Goal: Information Seeking & Learning: Learn about a topic

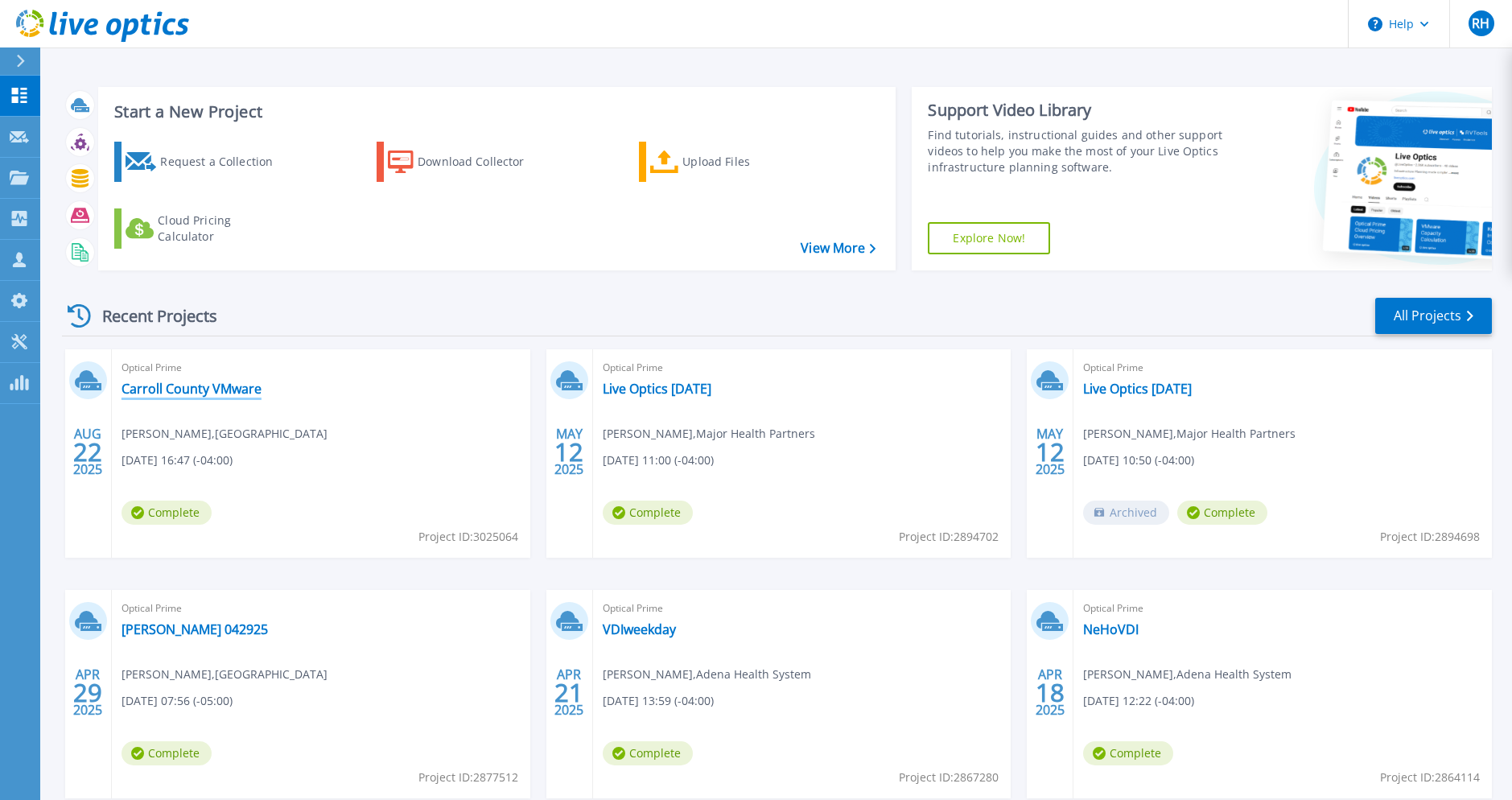
click at [229, 386] on link "Carroll County VMware" at bounding box center [191, 389] width 140 height 16
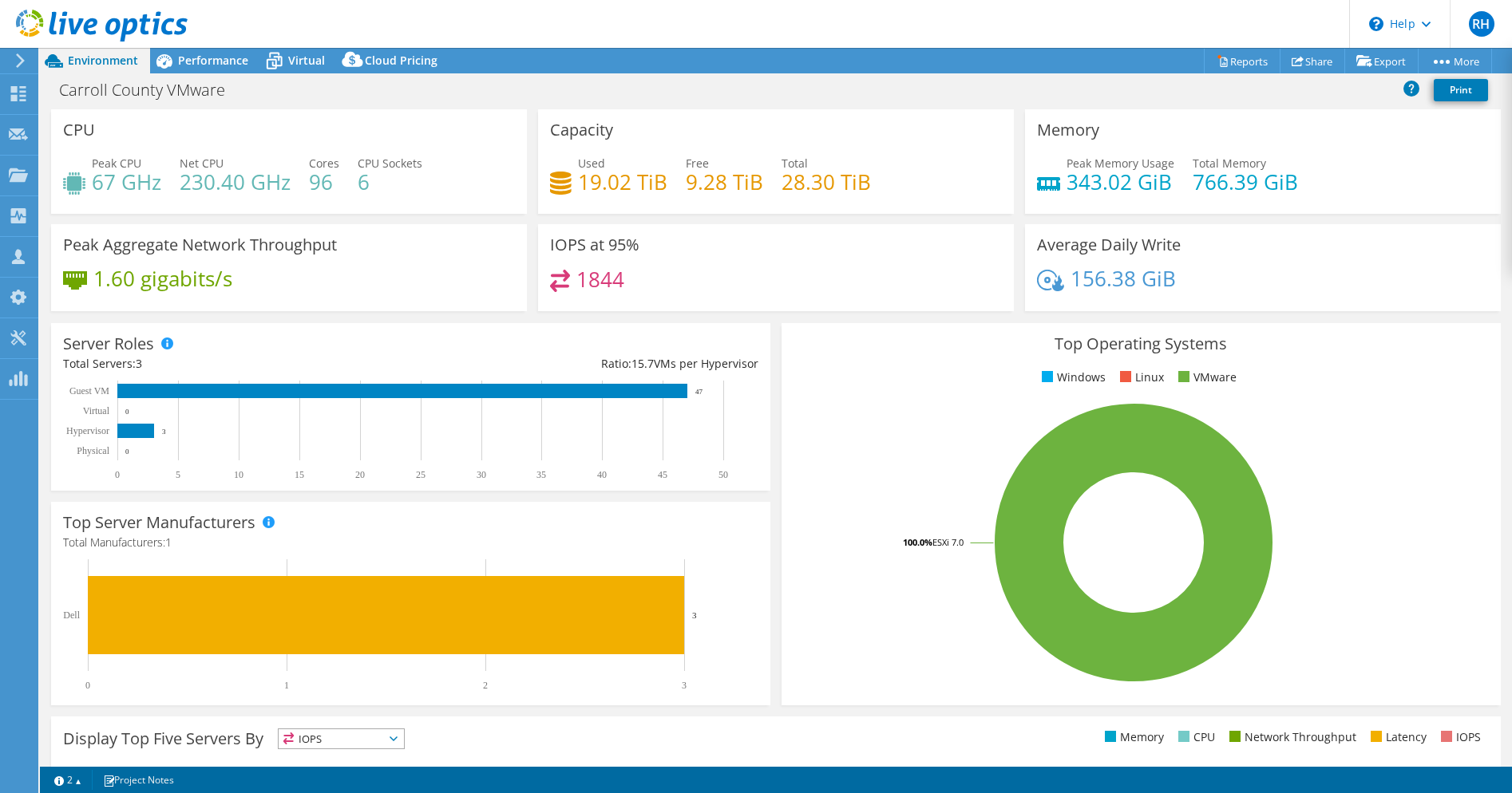
select select "USD"
click at [228, 67] on span "Performance" at bounding box center [213, 60] width 70 height 15
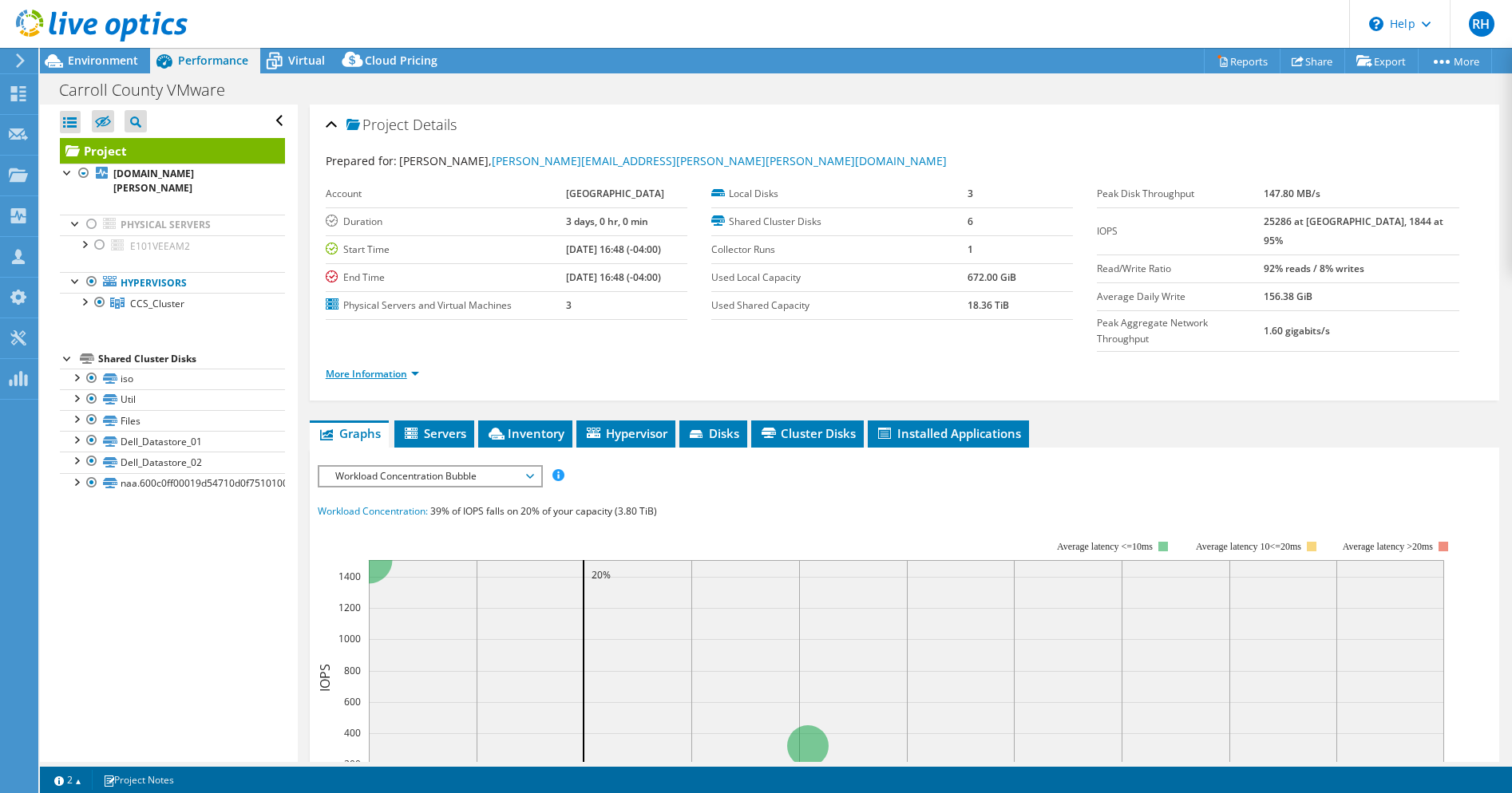
click at [396, 367] on link "More Information" at bounding box center [372, 374] width 93 height 14
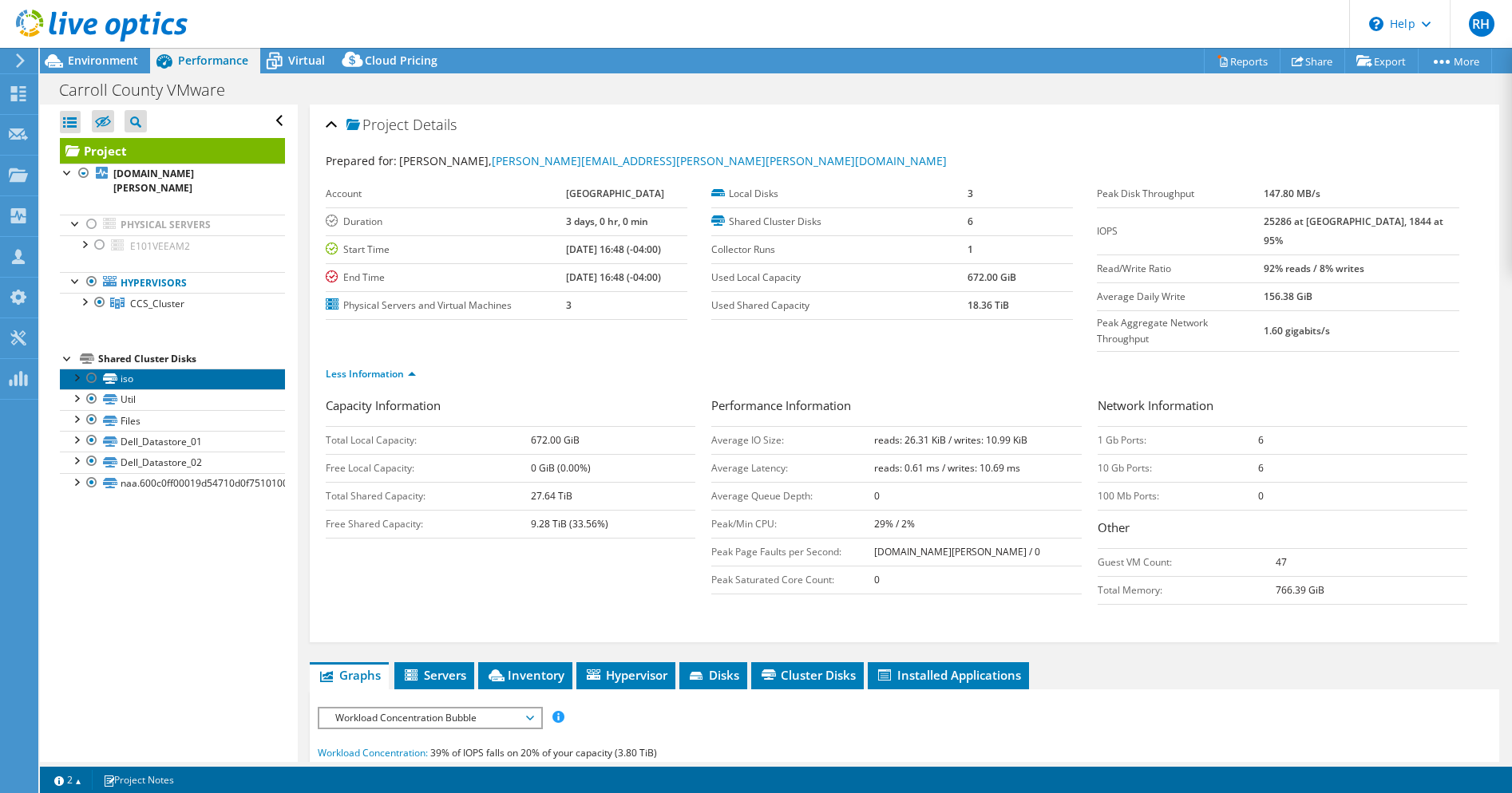
click at [176, 369] on link "iso" at bounding box center [172, 379] width 225 height 21
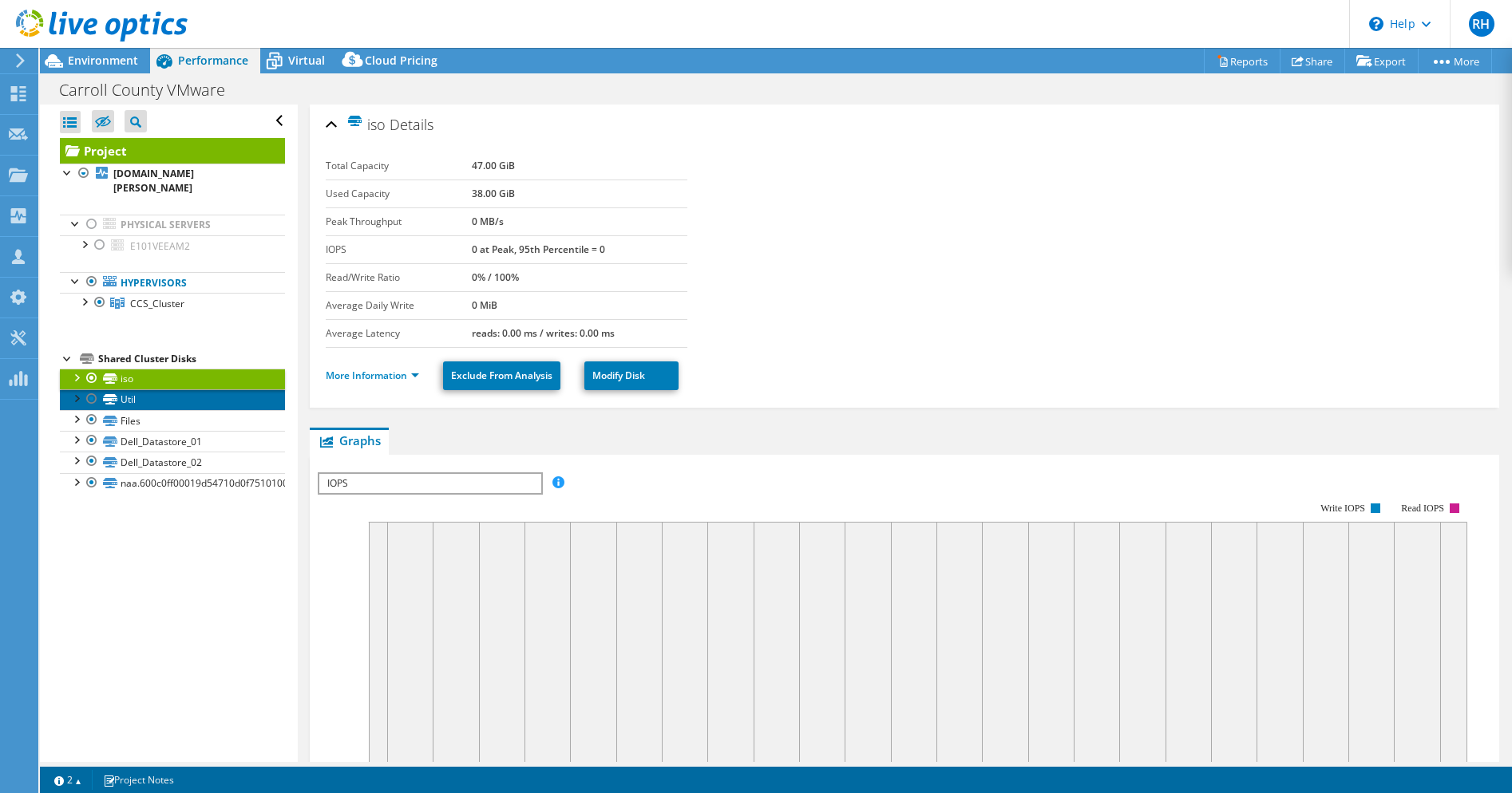
click at [167, 390] on link "Util" at bounding box center [172, 400] width 225 height 21
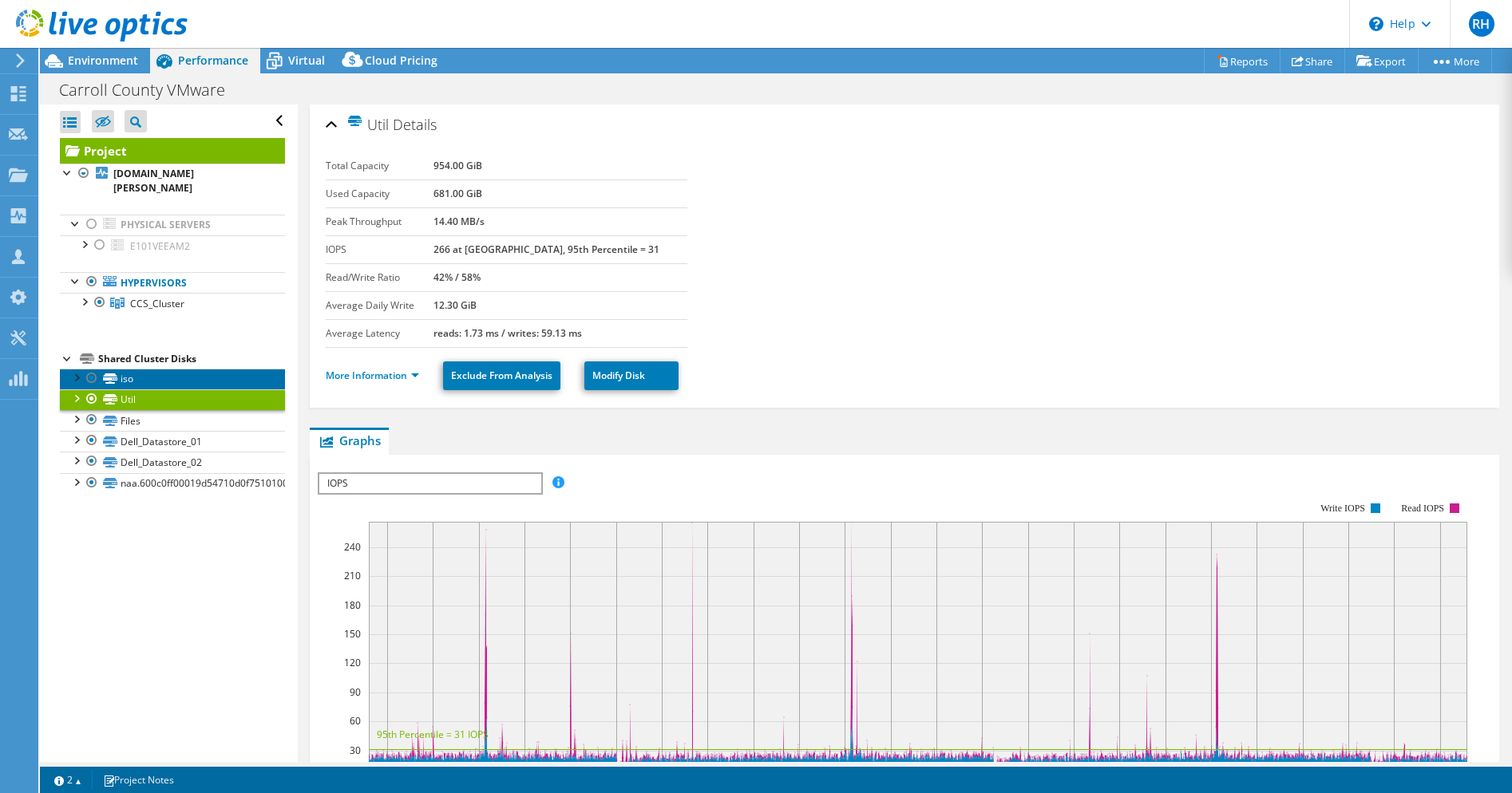
click at [124, 369] on link "iso" at bounding box center [172, 379] width 225 height 21
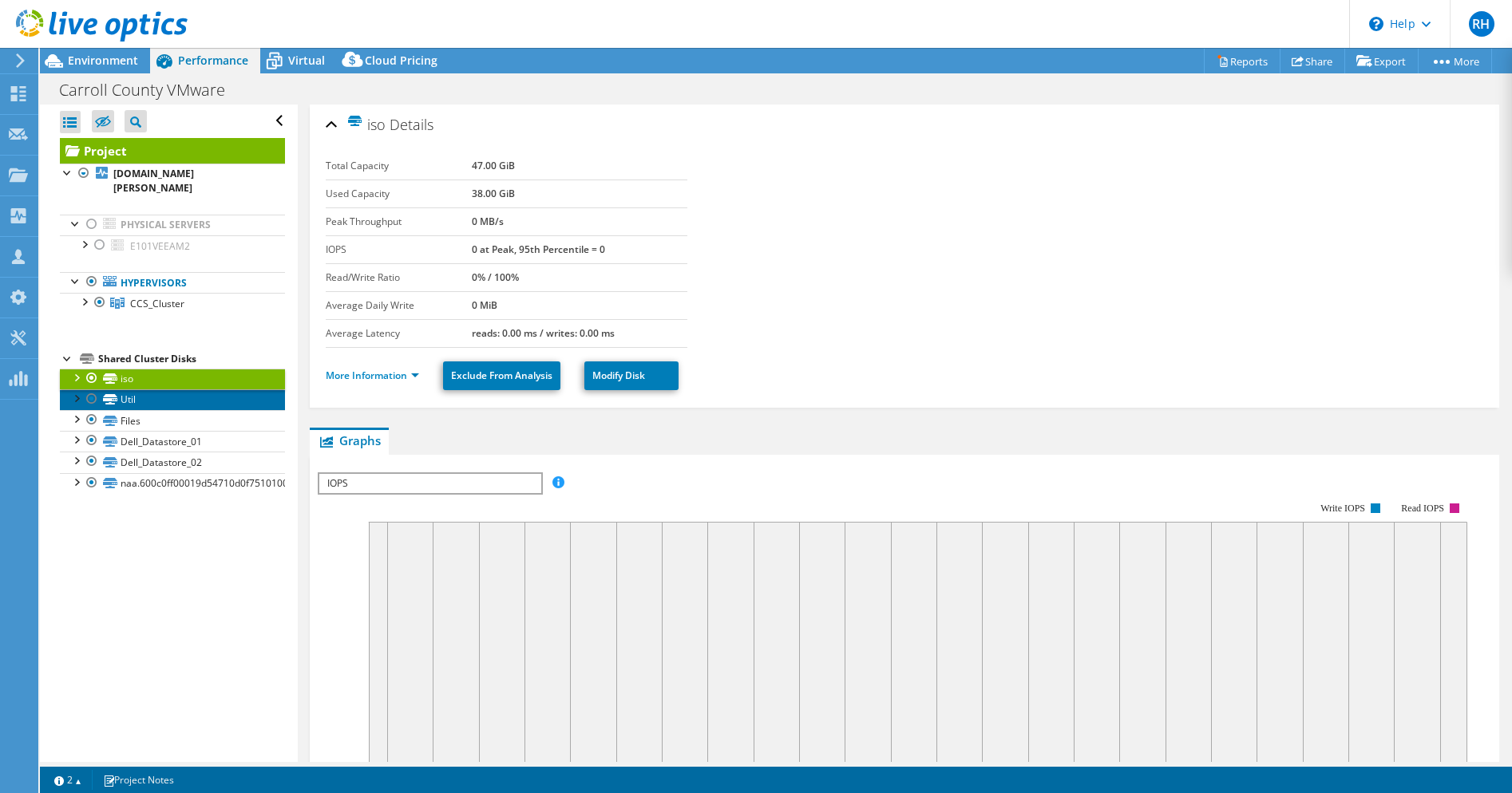
click at [125, 389] on link "Util" at bounding box center [172, 400] width 225 height 21
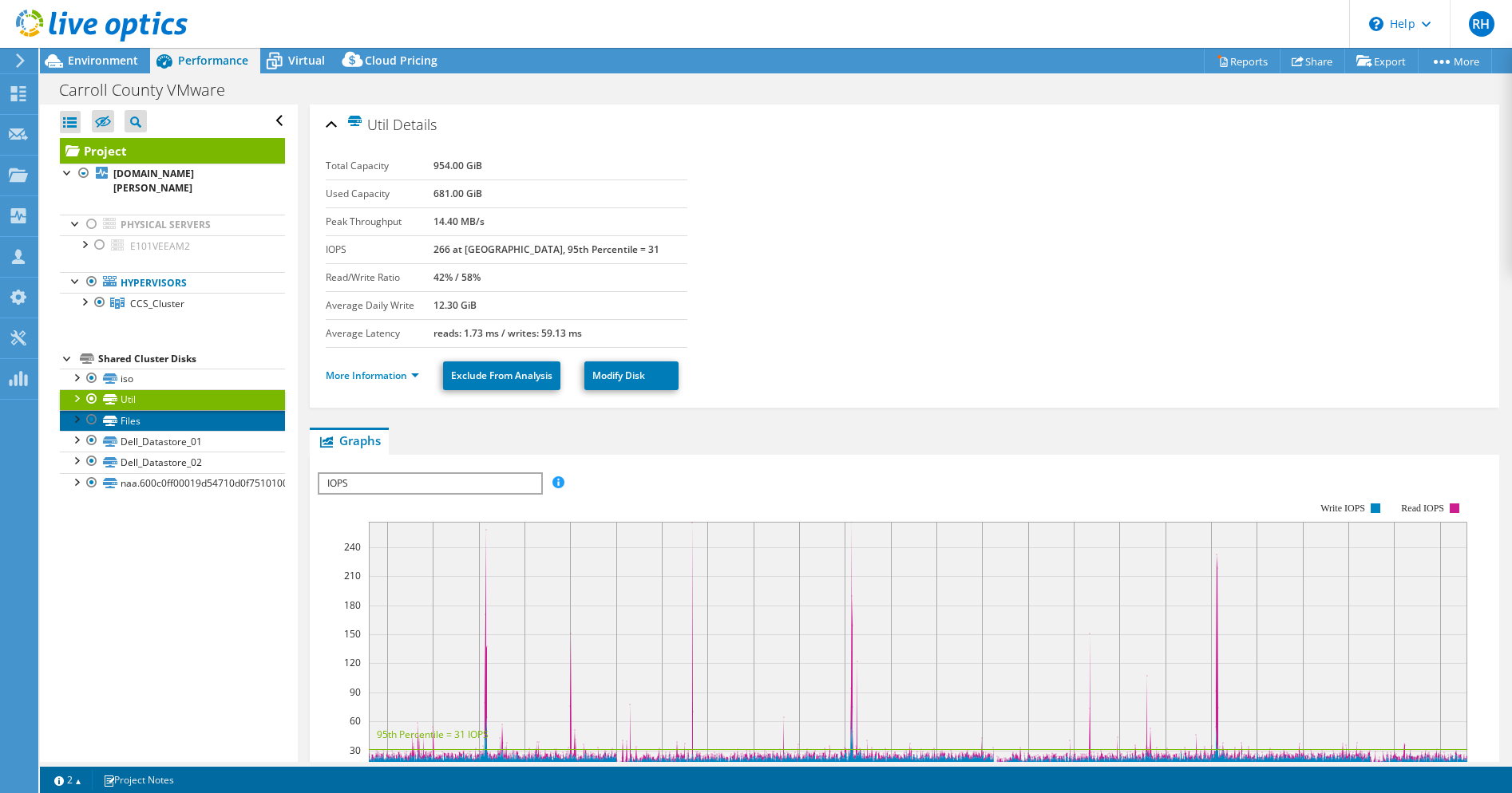
click at [126, 410] on link "Files" at bounding box center [172, 421] width 225 height 21
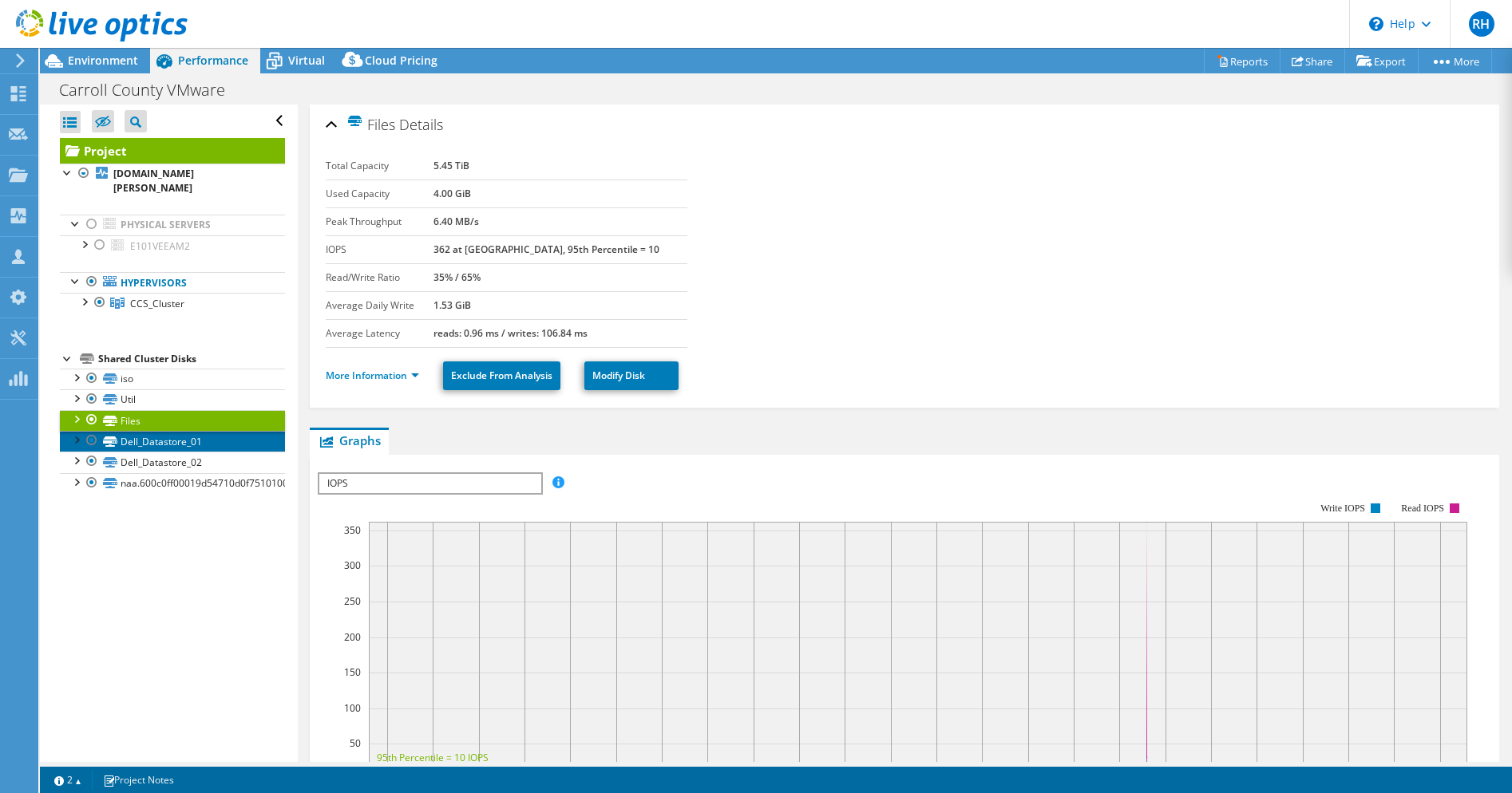
click at [164, 431] on link "Dell_Datastore_01" at bounding box center [172, 441] width 225 height 21
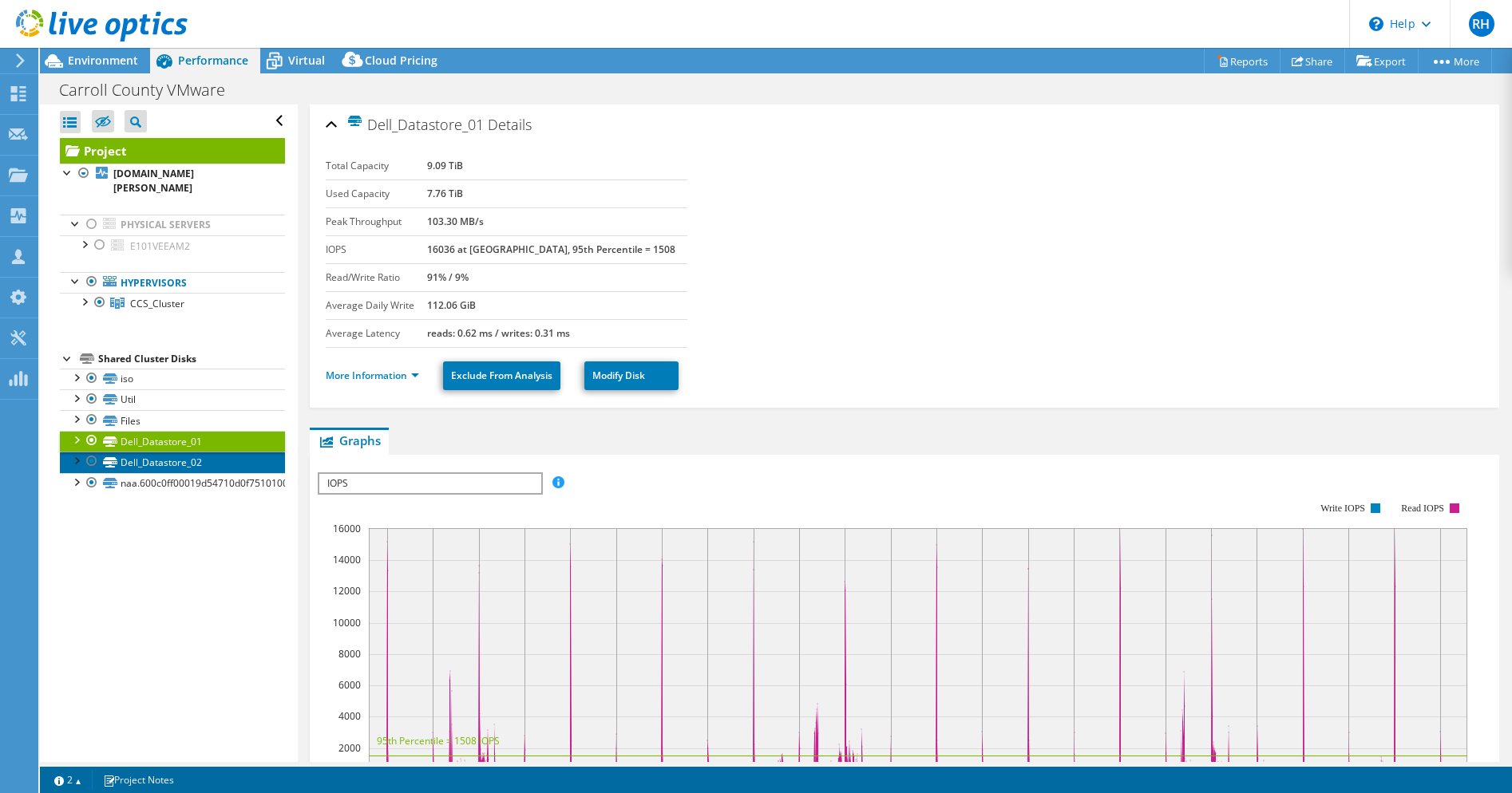
click at [181, 452] on link "Dell_Datastore_02" at bounding box center [172, 462] width 225 height 21
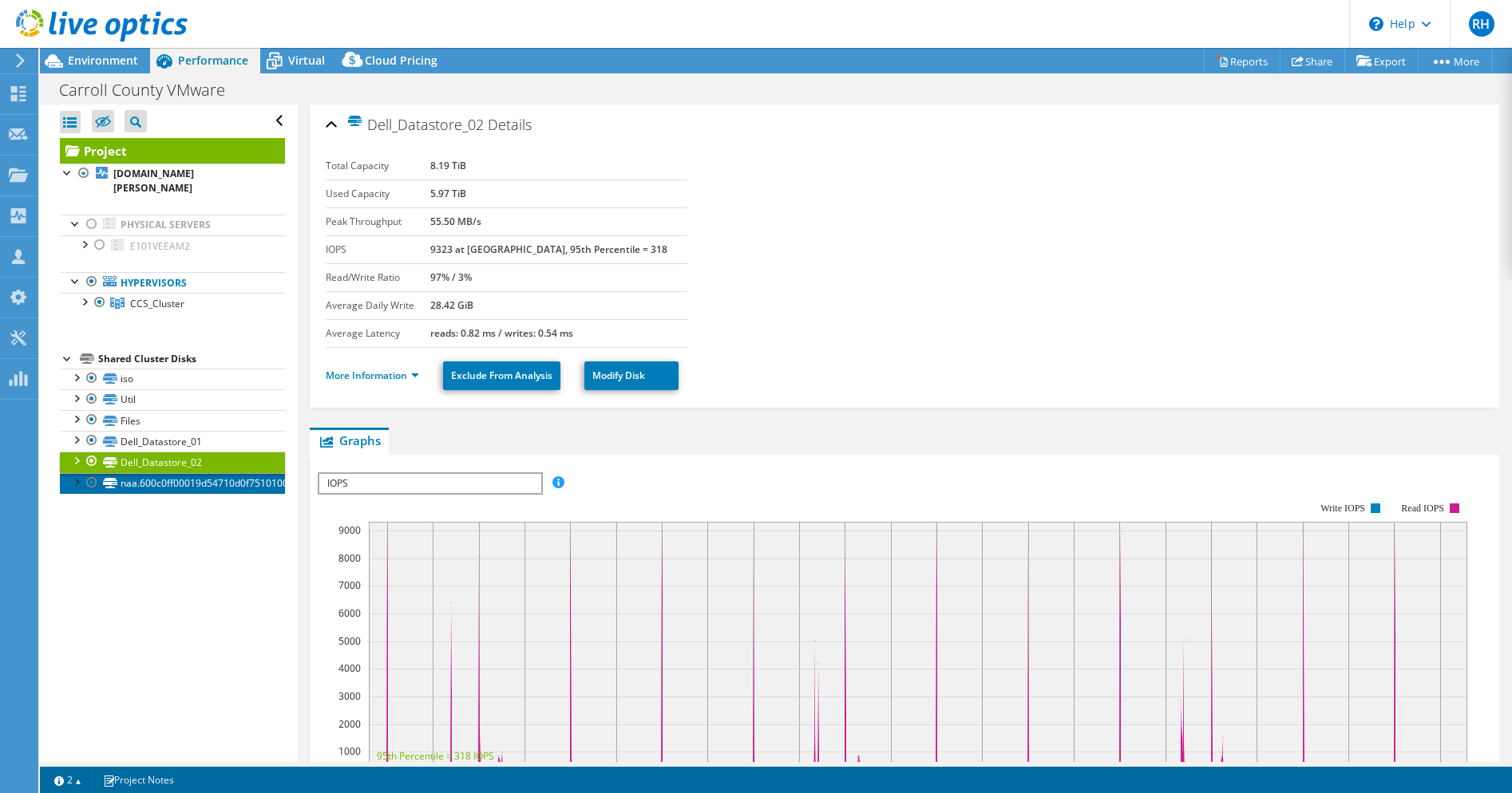
click at [149, 473] on link "naa.600c0ff00019d54710d0f75101000000" at bounding box center [172, 483] width 225 height 21
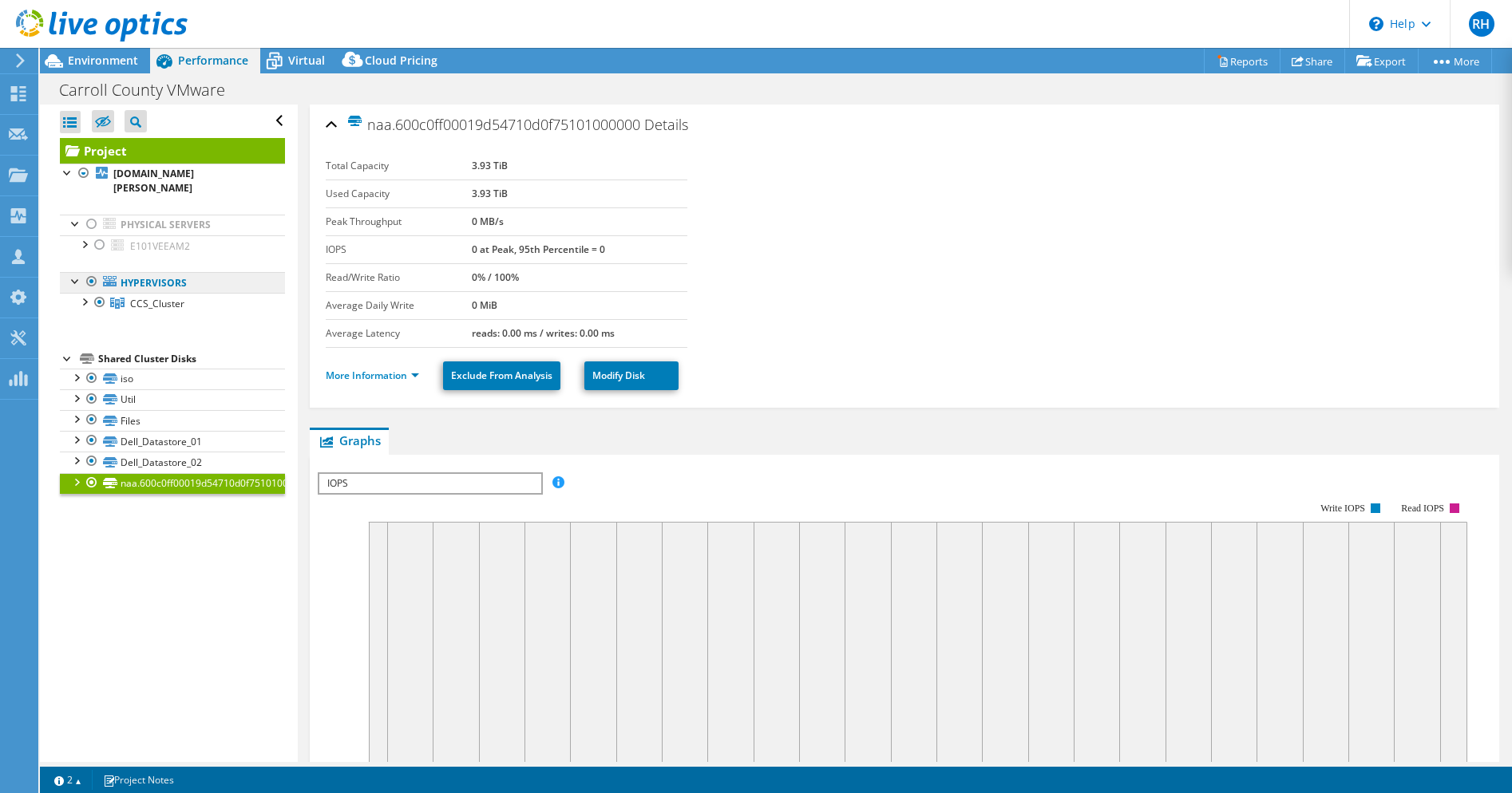
click at [143, 272] on link "Hypervisors" at bounding box center [172, 283] width 225 height 21
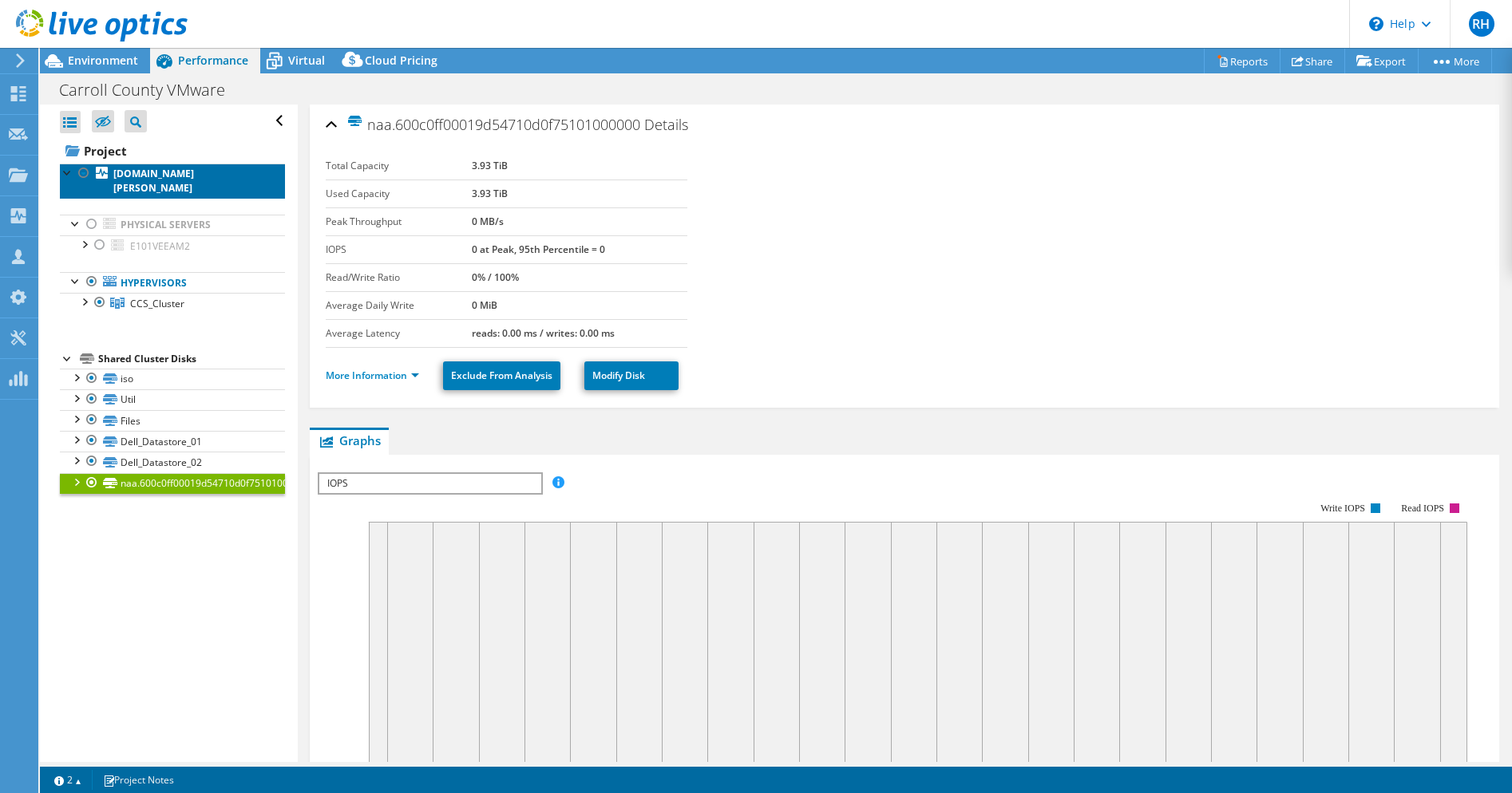
click at [146, 174] on b "[DOMAIN_NAME][PERSON_NAME]" at bounding box center [153, 180] width 80 height 28
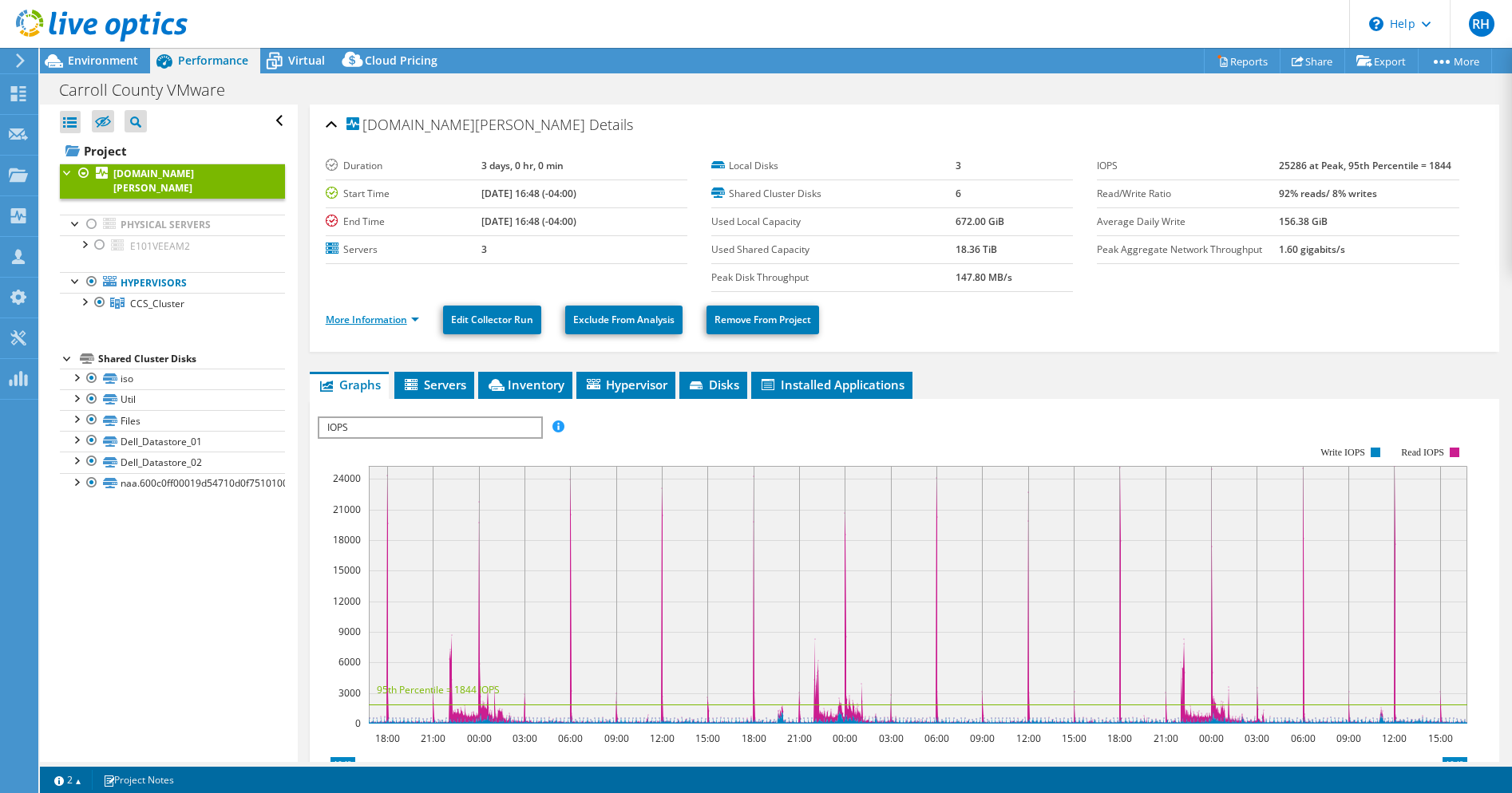
click at [391, 321] on link "More Information" at bounding box center [372, 319] width 93 height 14
